Goal: Information Seeking & Learning: Check status

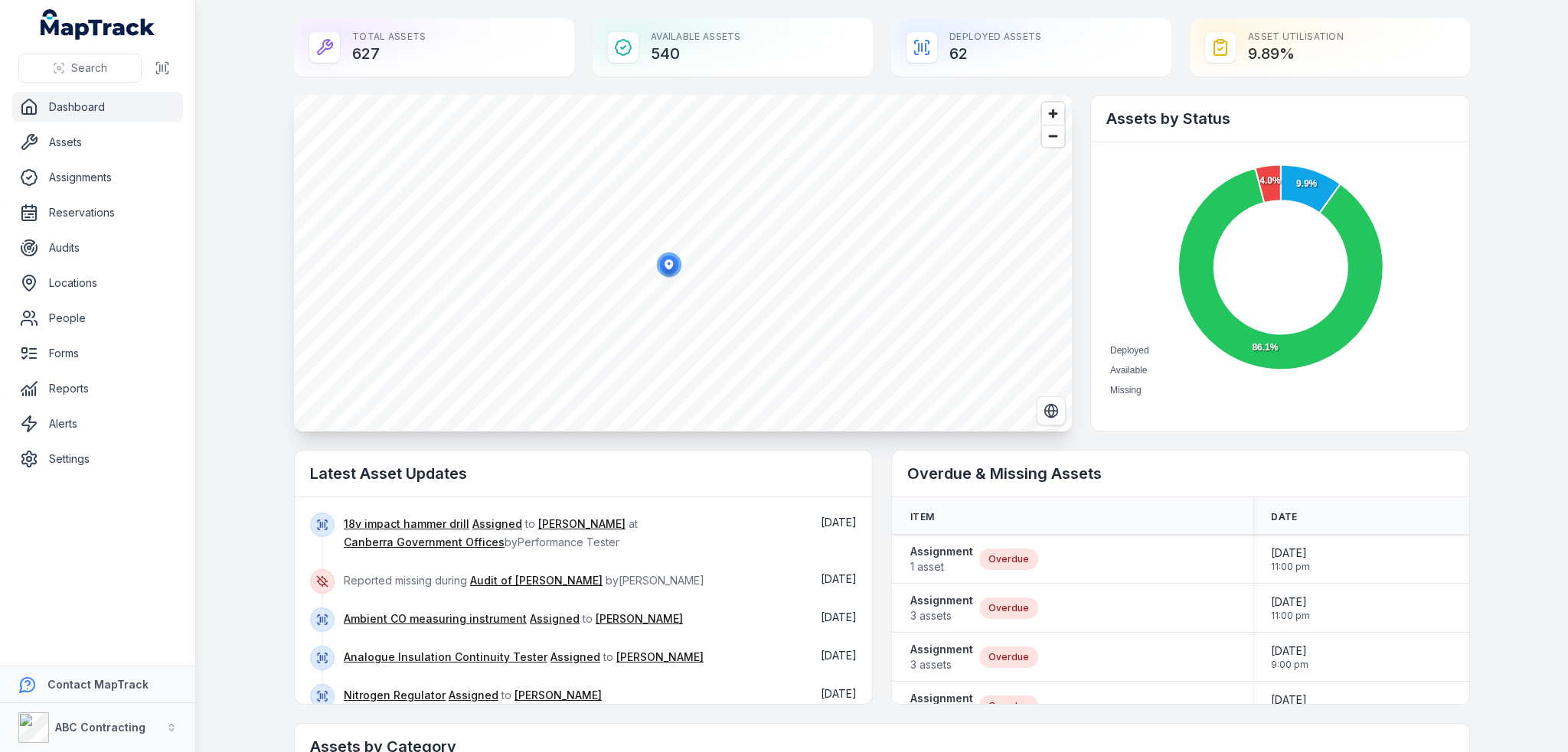
click at [1519, 243] on main "Total Assets 627 Available Assets 540 Deployed Assets 62 Asset utilisation 9.89…" at bounding box center [882, 376] width 1372 height 752
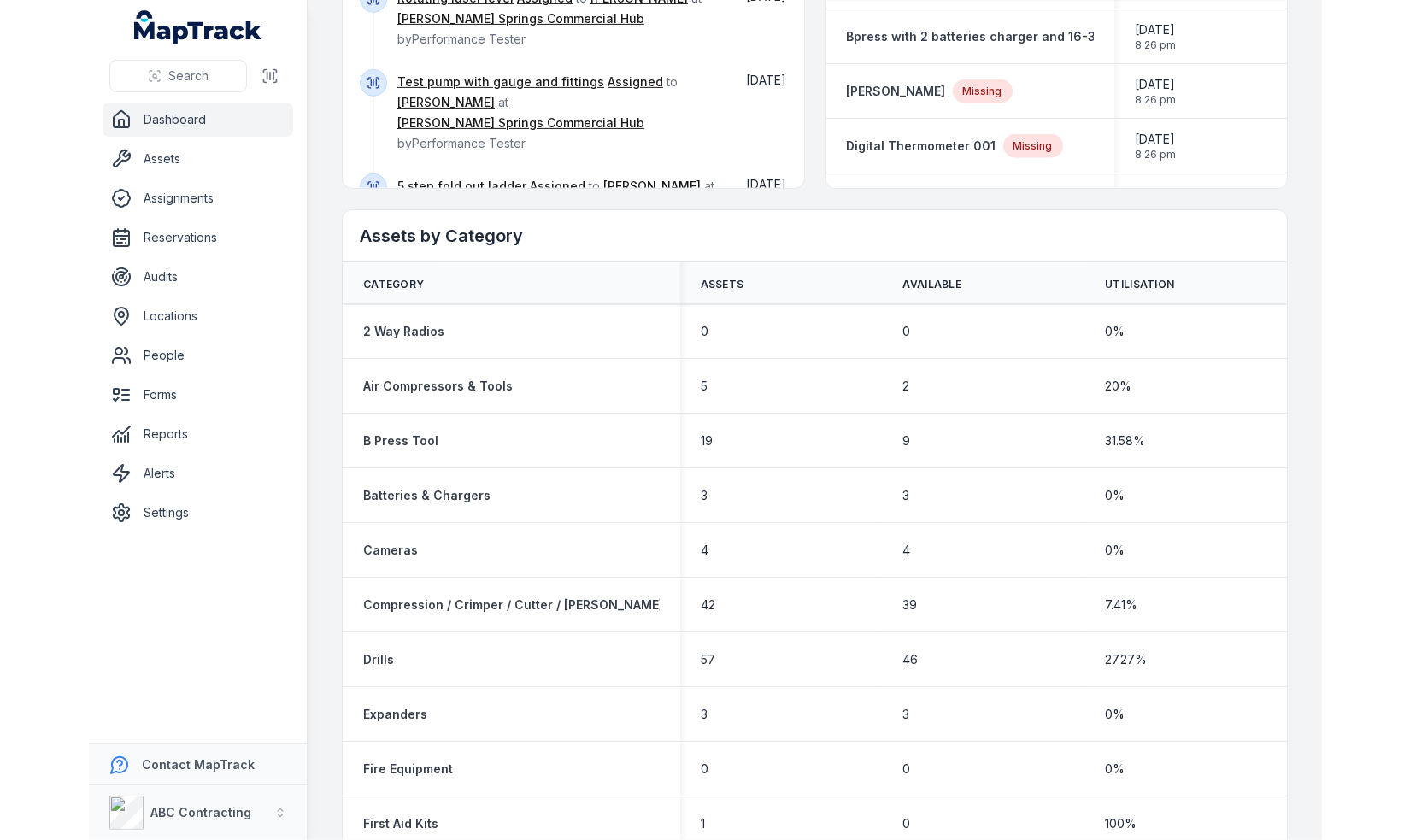
scroll to position [940, 0]
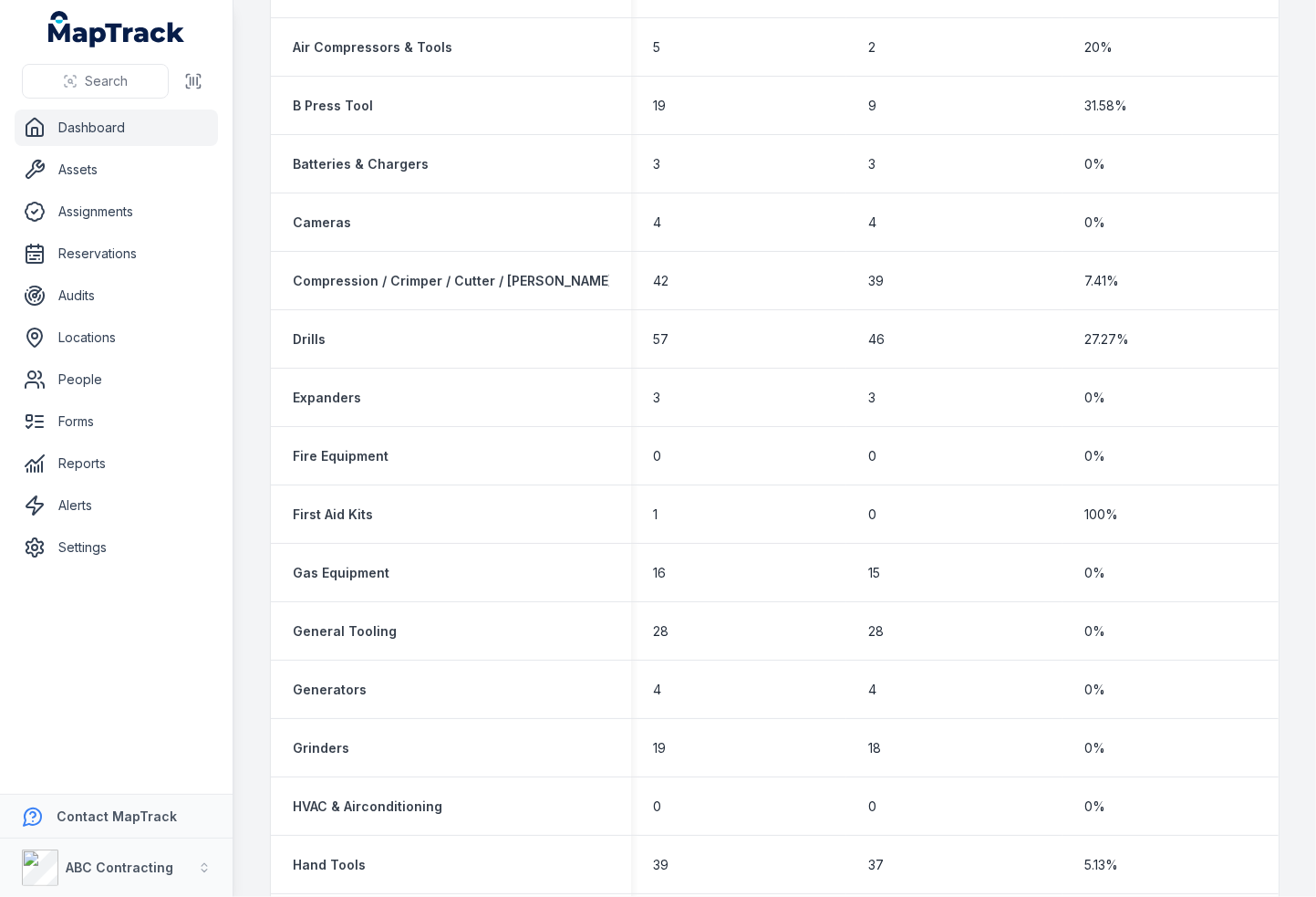
click at [1284, 73] on main "Total Assets 627 Available Assets 540 Deployed Assets 62 Asset utilisation 9.89…" at bounding box center [775, 448] width 1083 height 897
click at [1285, 73] on main "Total Assets 627 Available Assets 540 Deployed Assets 62 Asset utilisation 9.89…" at bounding box center [775, 448] width 1083 height 897
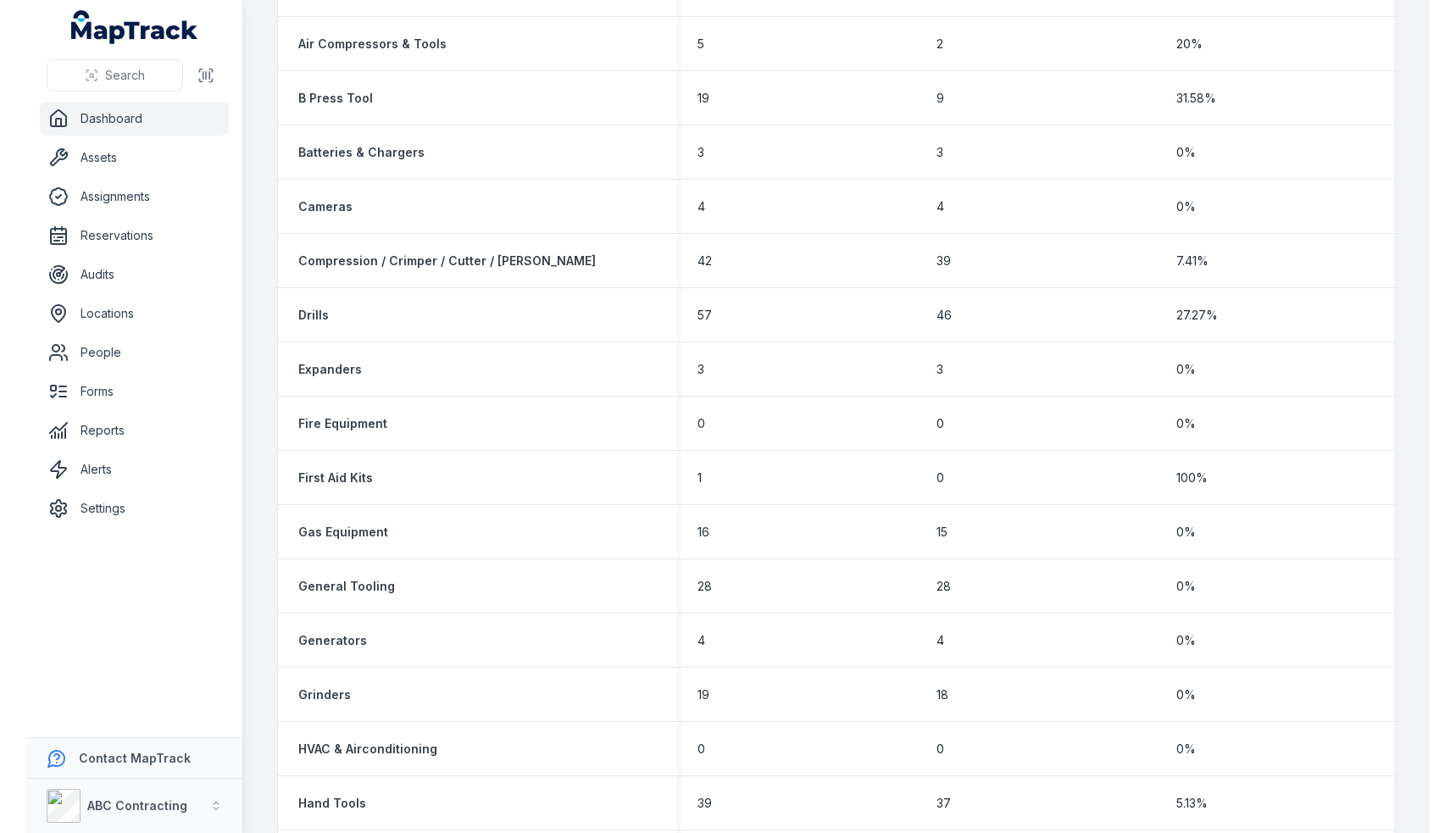
scroll to position [325, 0]
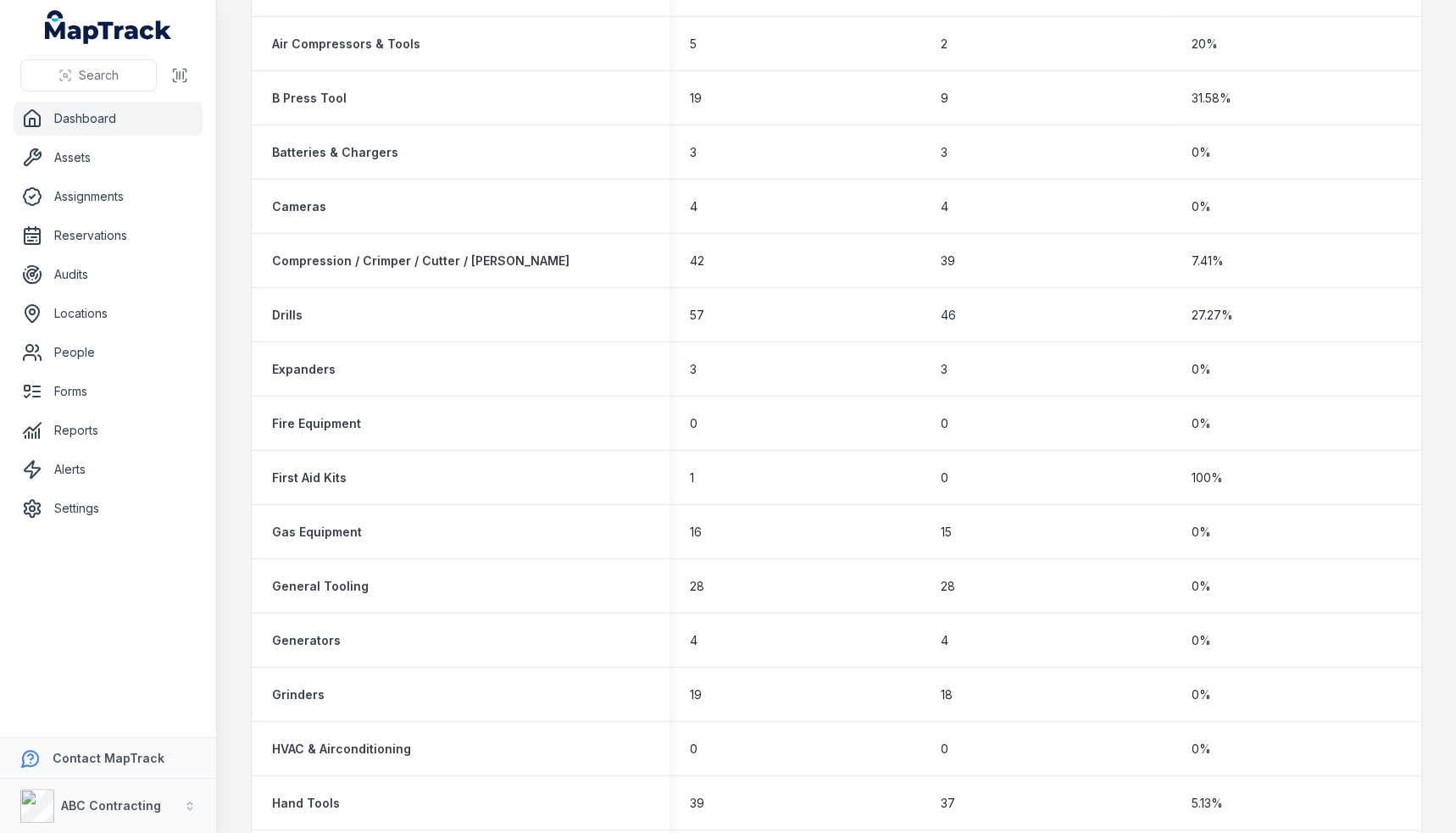
click at [1417, 322] on main "Total Assets 627 Available Assets 540 Deployed Assets 62 Asset utilisation 9.89…" at bounding box center [837, 416] width 1239 height 833
click at [445, 479] on div "First Aid Kits" at bounding box center [461, 478] width 377 height 17
click at [826, 484] on div "1" at bounding box center [795, 478] width 210 height 17
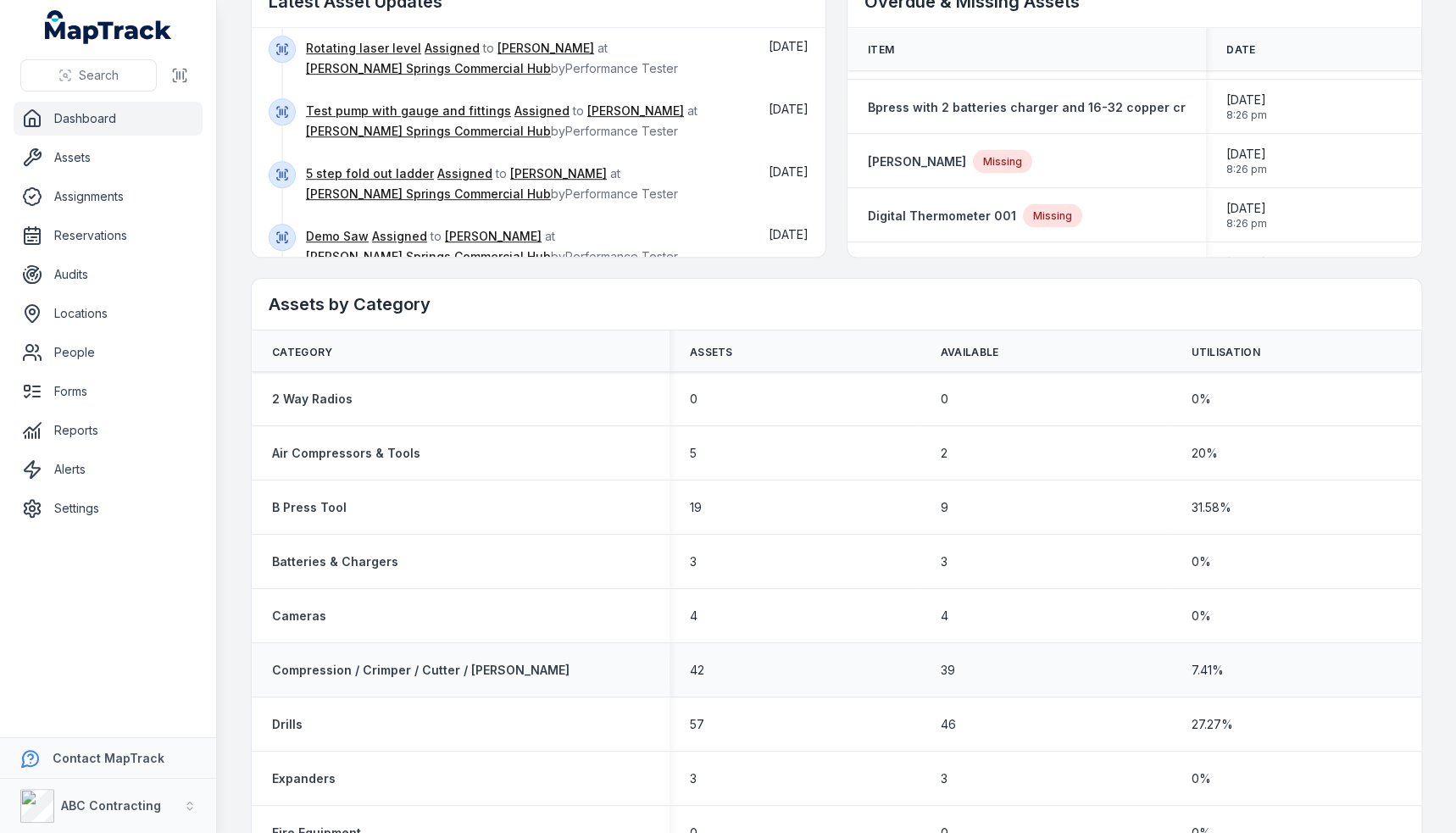
scroll to position [508, 0]
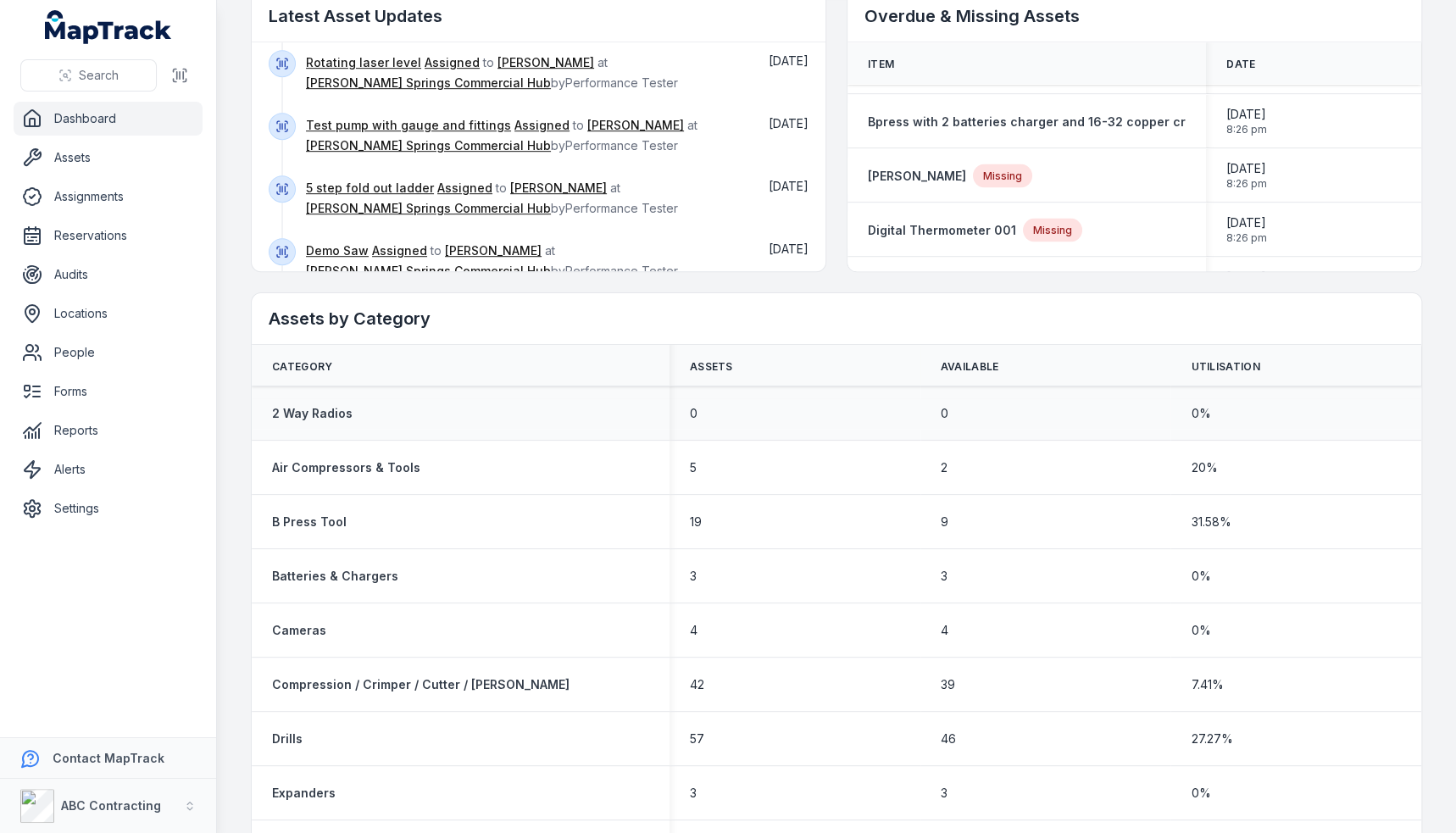
click at [1349, 392] on td "0 %" at bounding box center [1295, 413] width 251 height 54
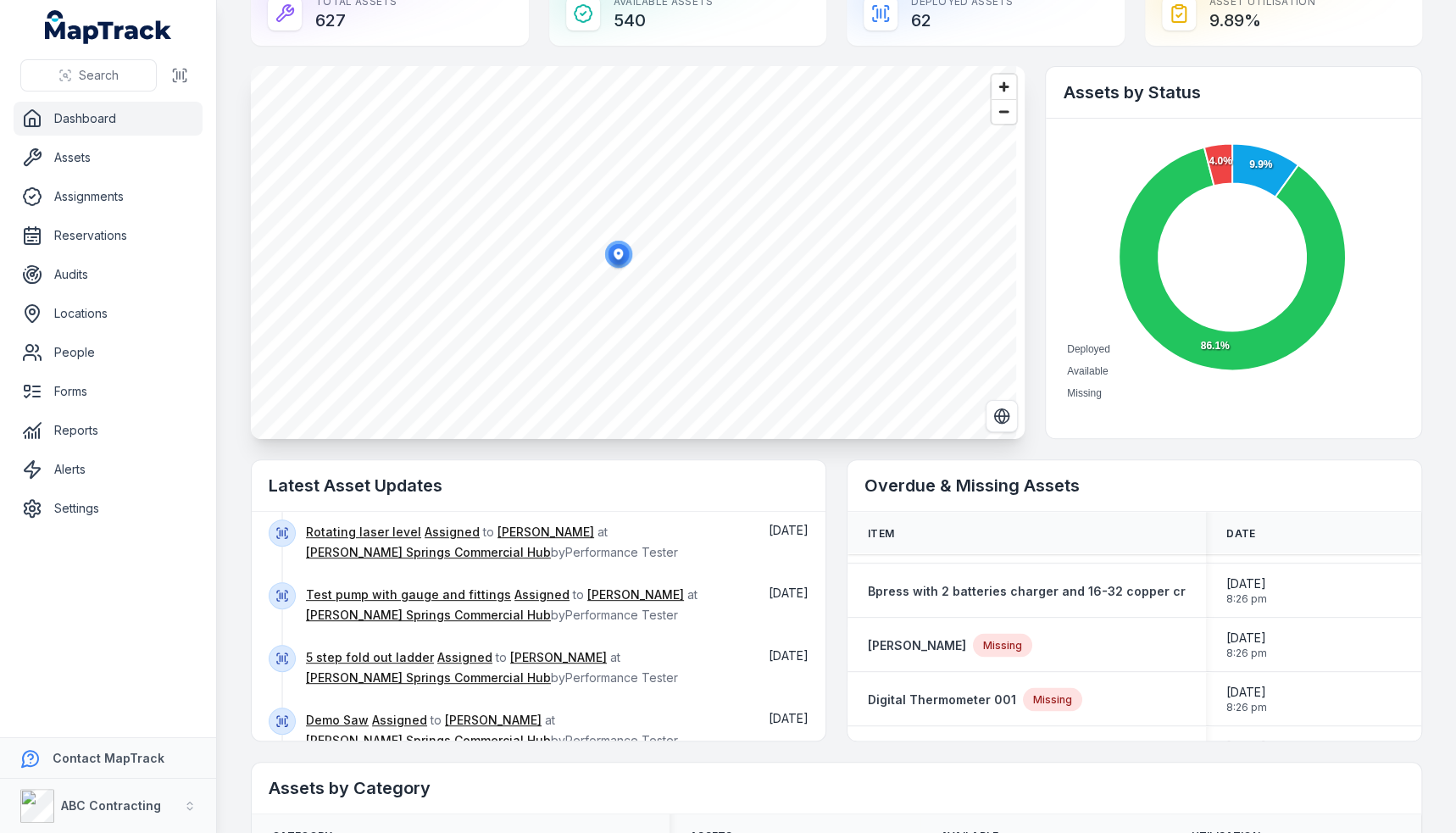
scroll to position [0, 0]
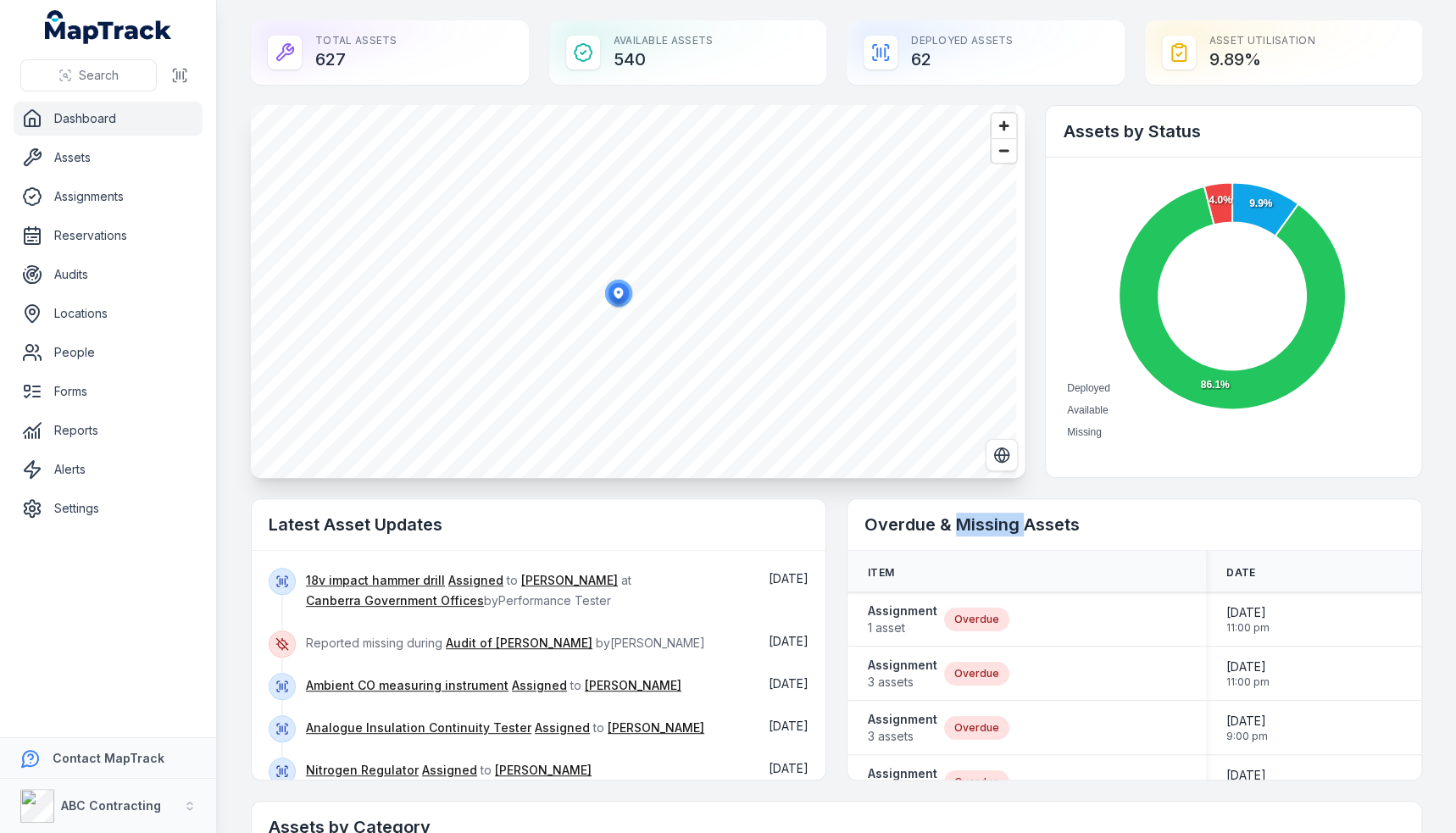
click at [1068, 500] on div "Overdue & Missing Assets" at bounding box center [1135, 525] width 574 height 52
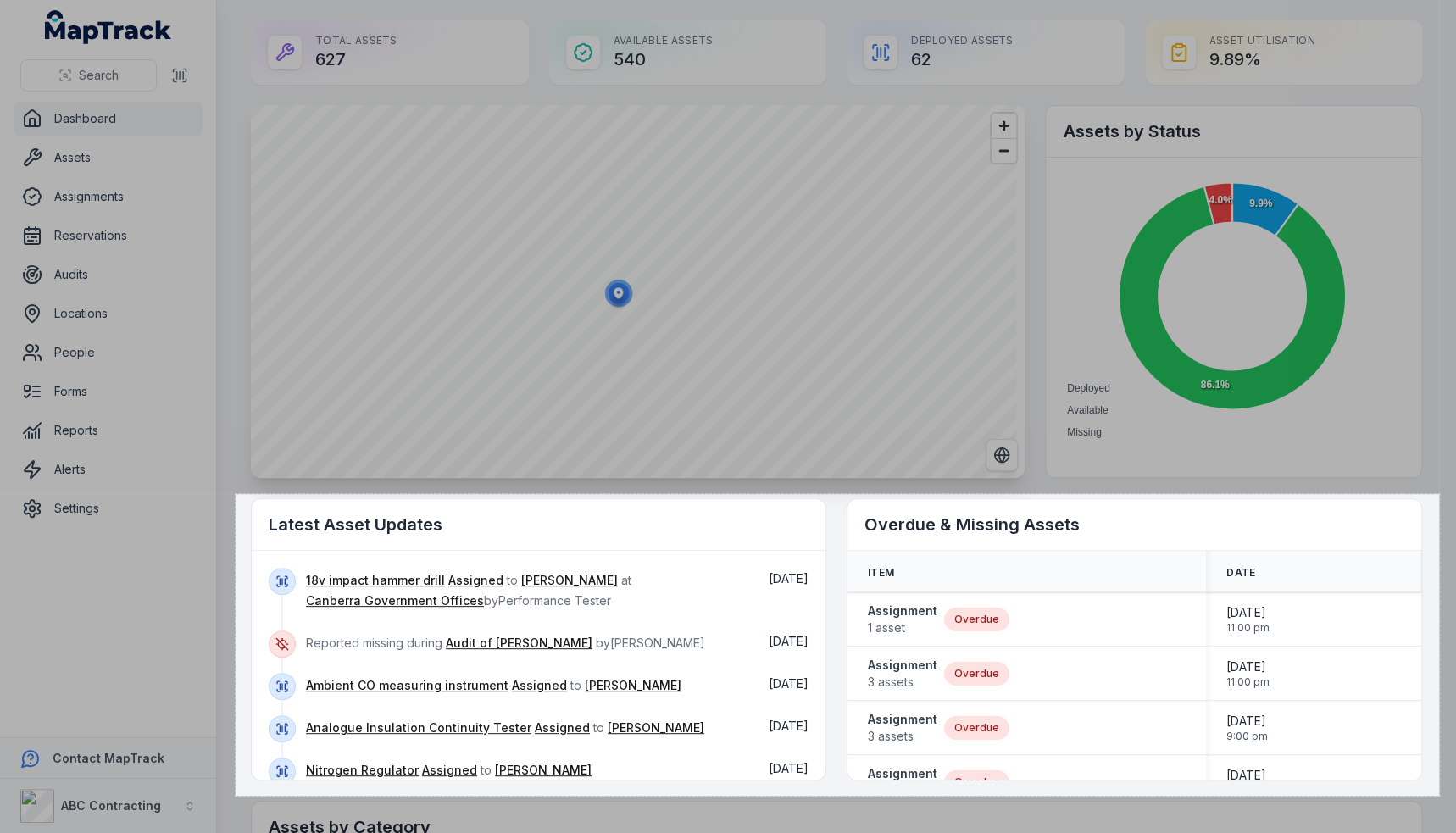
drag, startPoint x: 235, startPoint y: 494, endPoint x: 1440, endPoint y: 796, distance: 1242.3
click at [1439, 796] on div "1420 X 356" at bounding box center [728, 416] width 1456 height 833
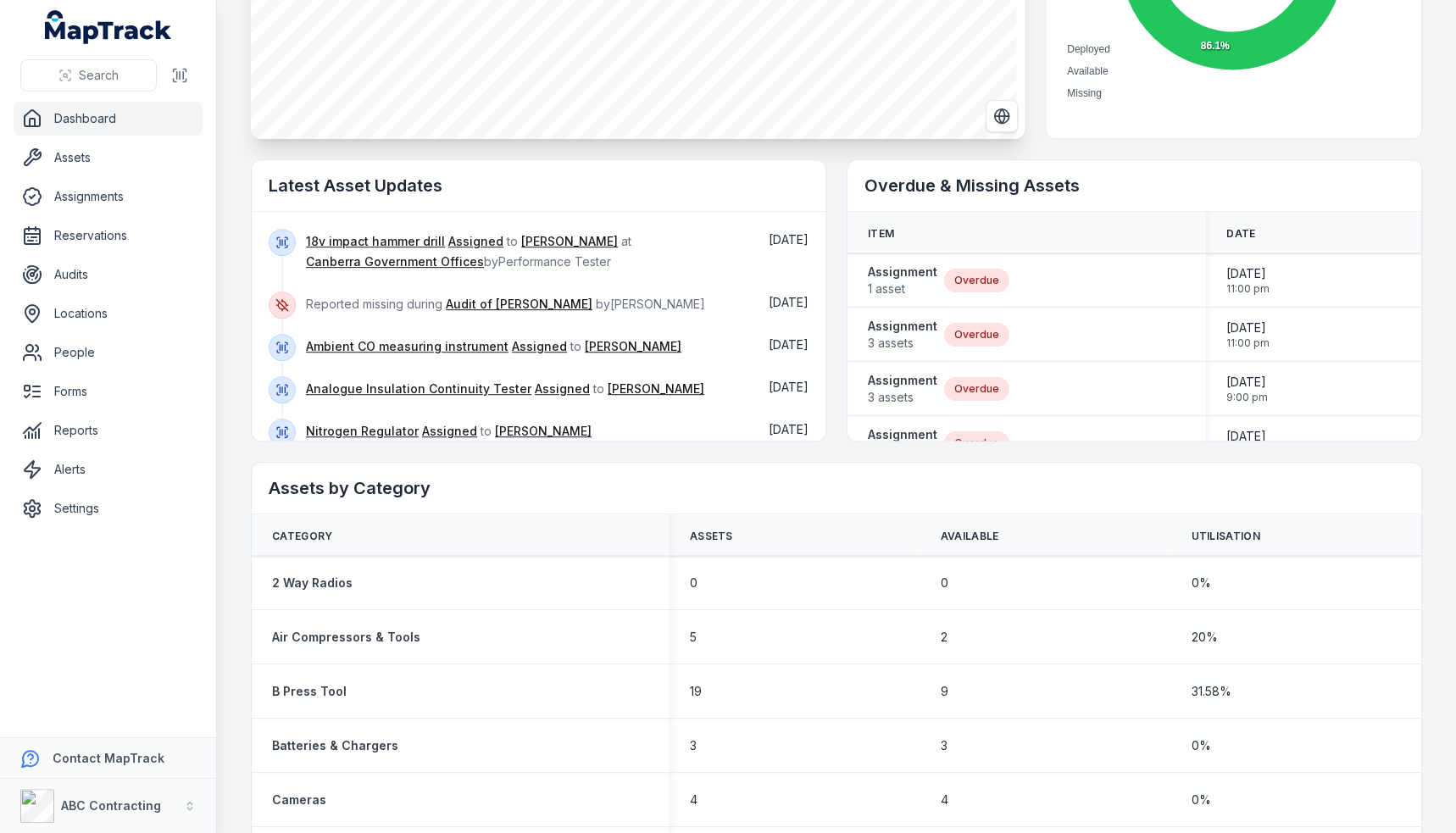
click at [1424, 317] on main "Total Assets 627 Available Assets 540 Deployed Assets 62 Asset utilisation 9.89…" at bounding box center [837, 416] width 1239 height 833
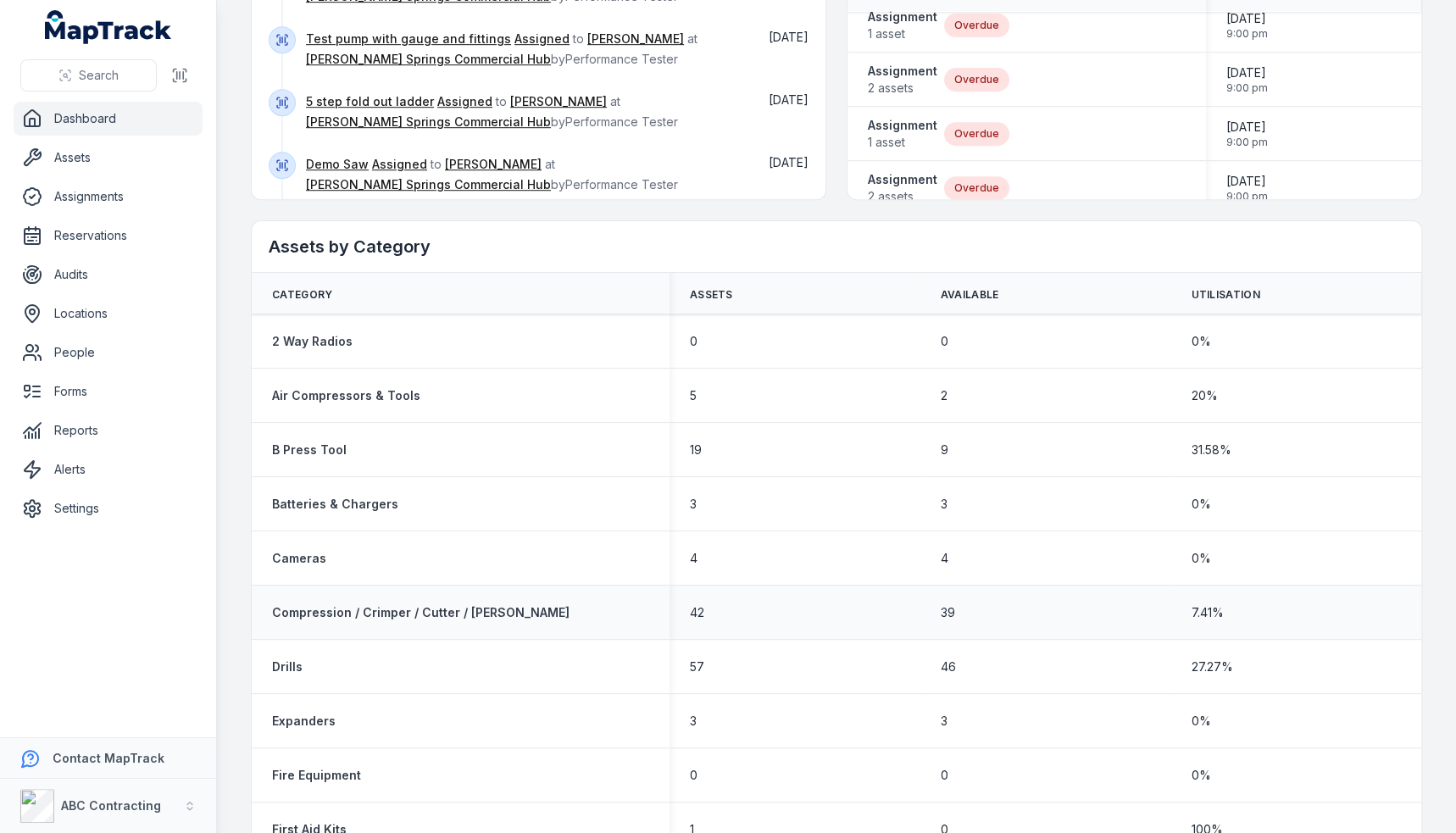
scroll to position [594, 0]
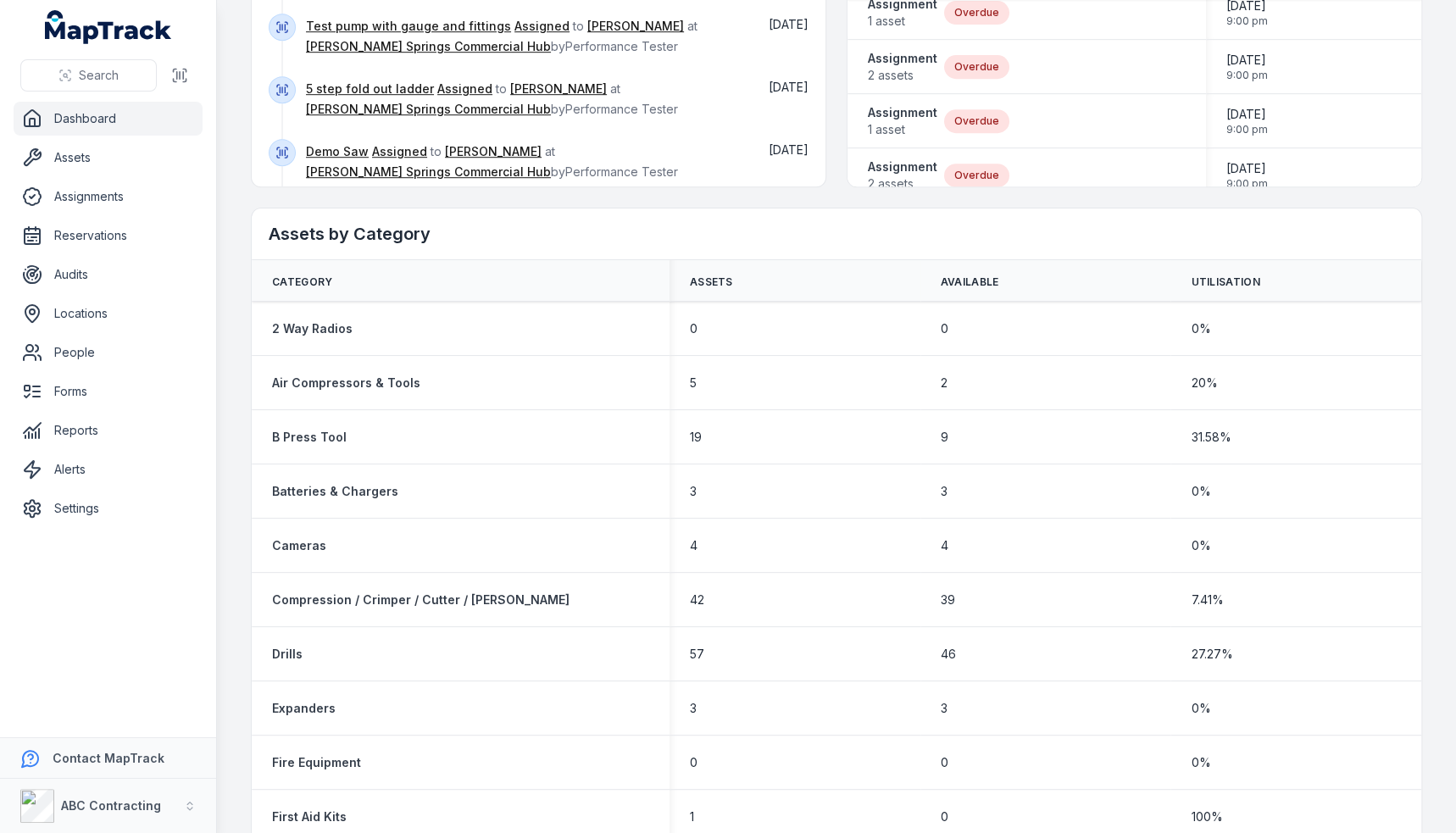
click at [1381, 209] on div "Assets by Category" at bounding box center [836, 234] width 1169 height 52
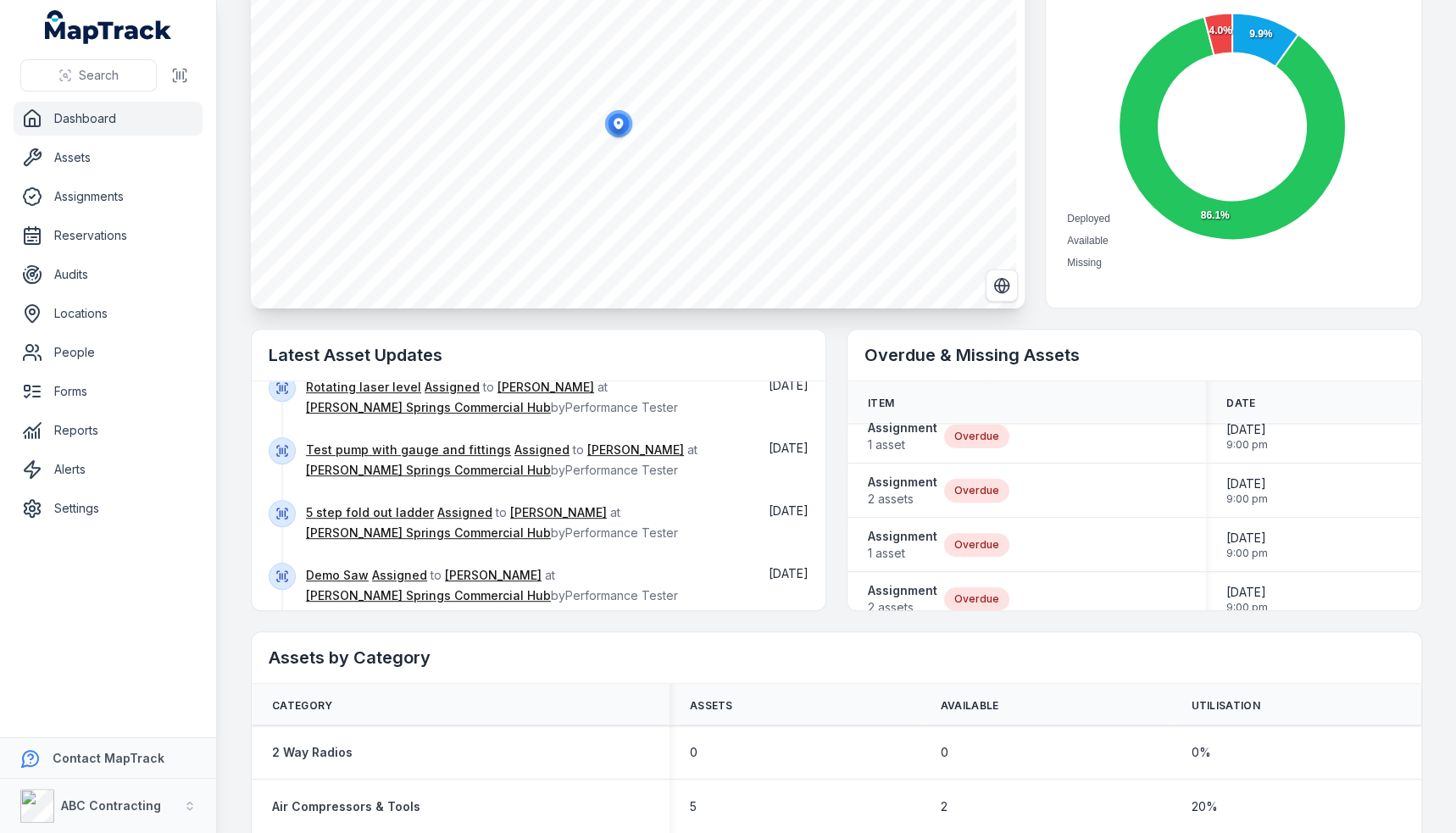
scroll to position [0, 0]
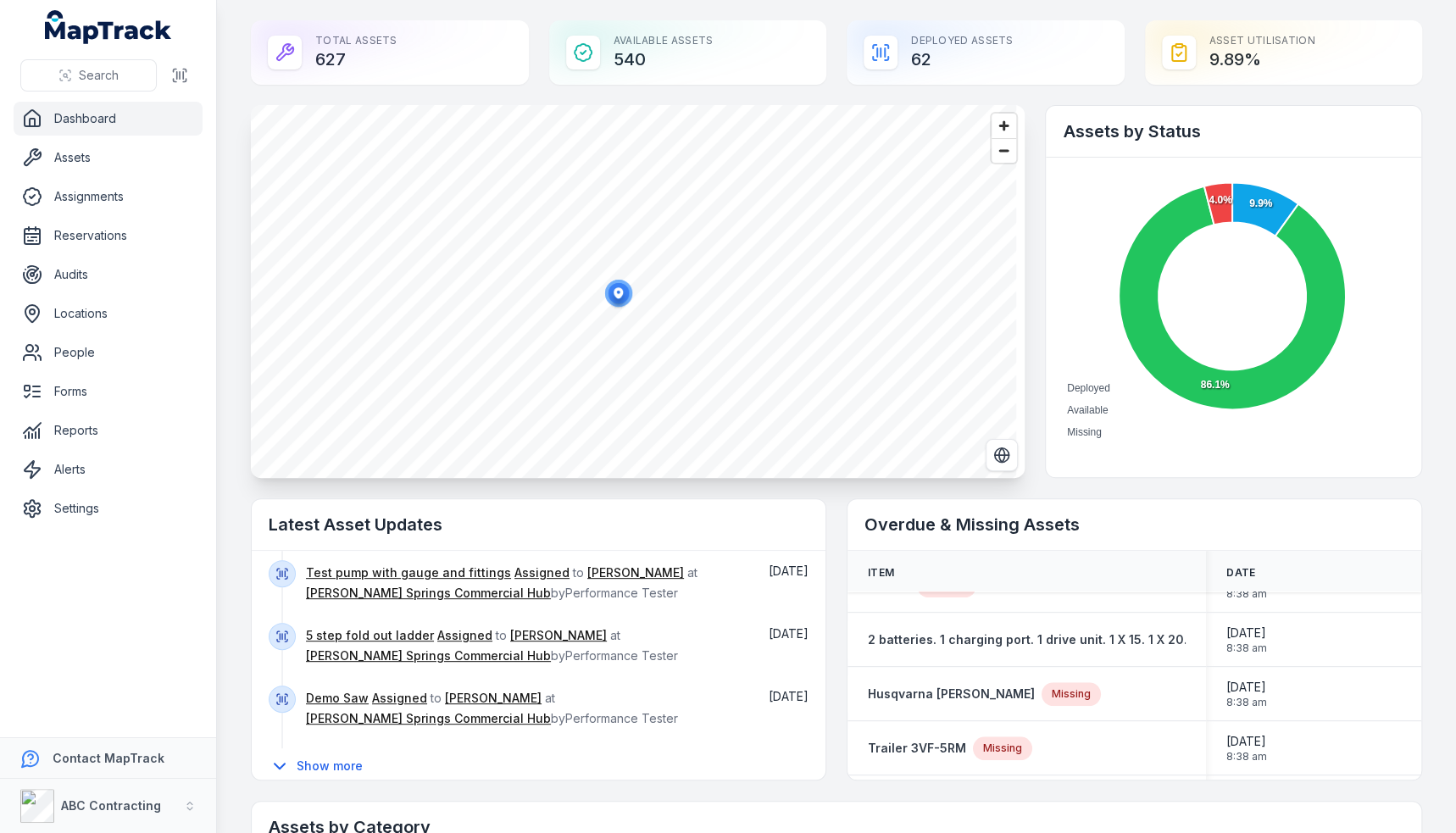
click at [850, 76] on div "Deployed Assets 62" at bounding box center [986, 53] width 278 height 65
